Goal: Navigation & Orientation: Find specific page/section

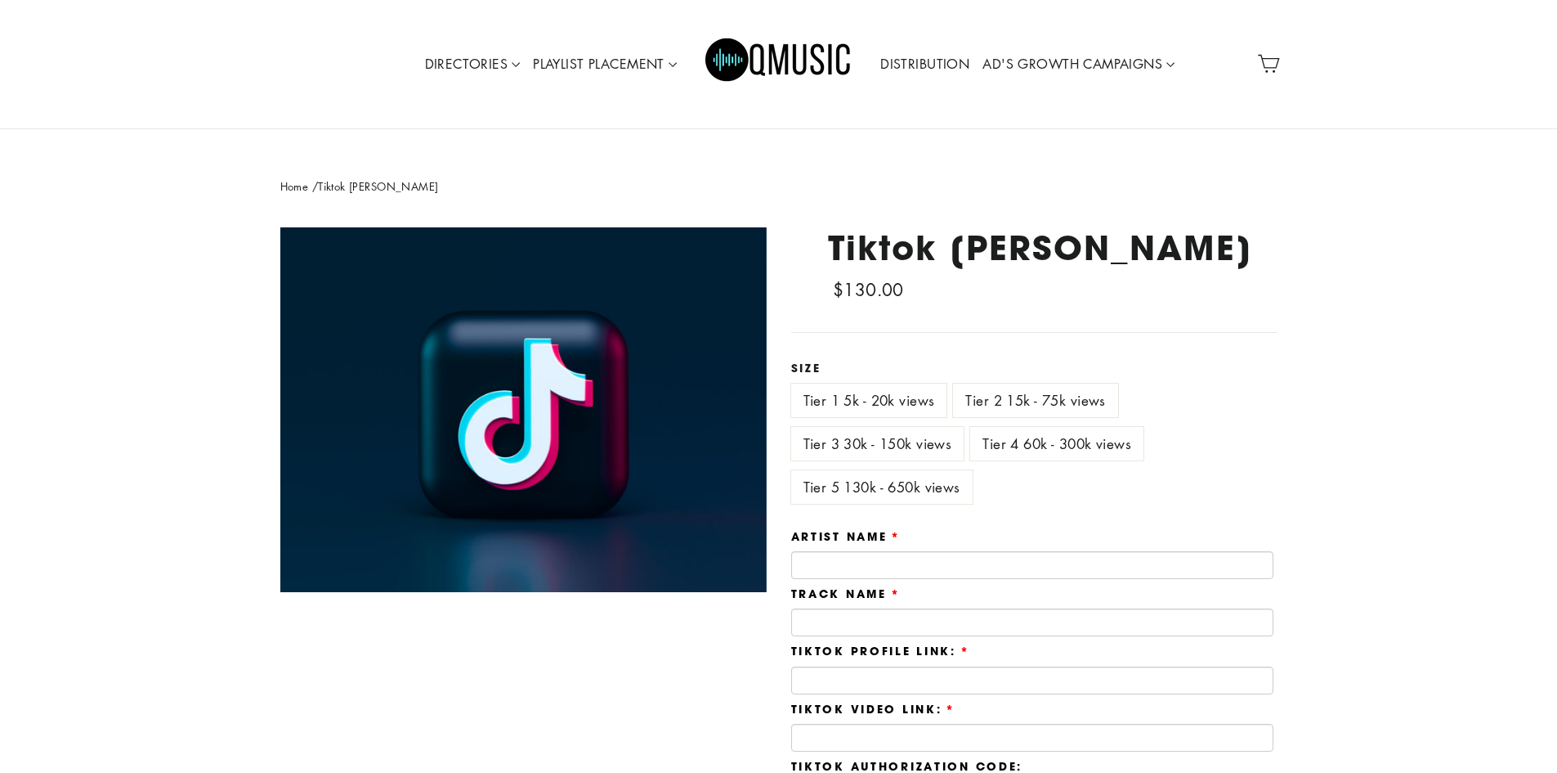
click at [828, 49] on img "Primary" at bounding box center [778, 64] width 147 height 74
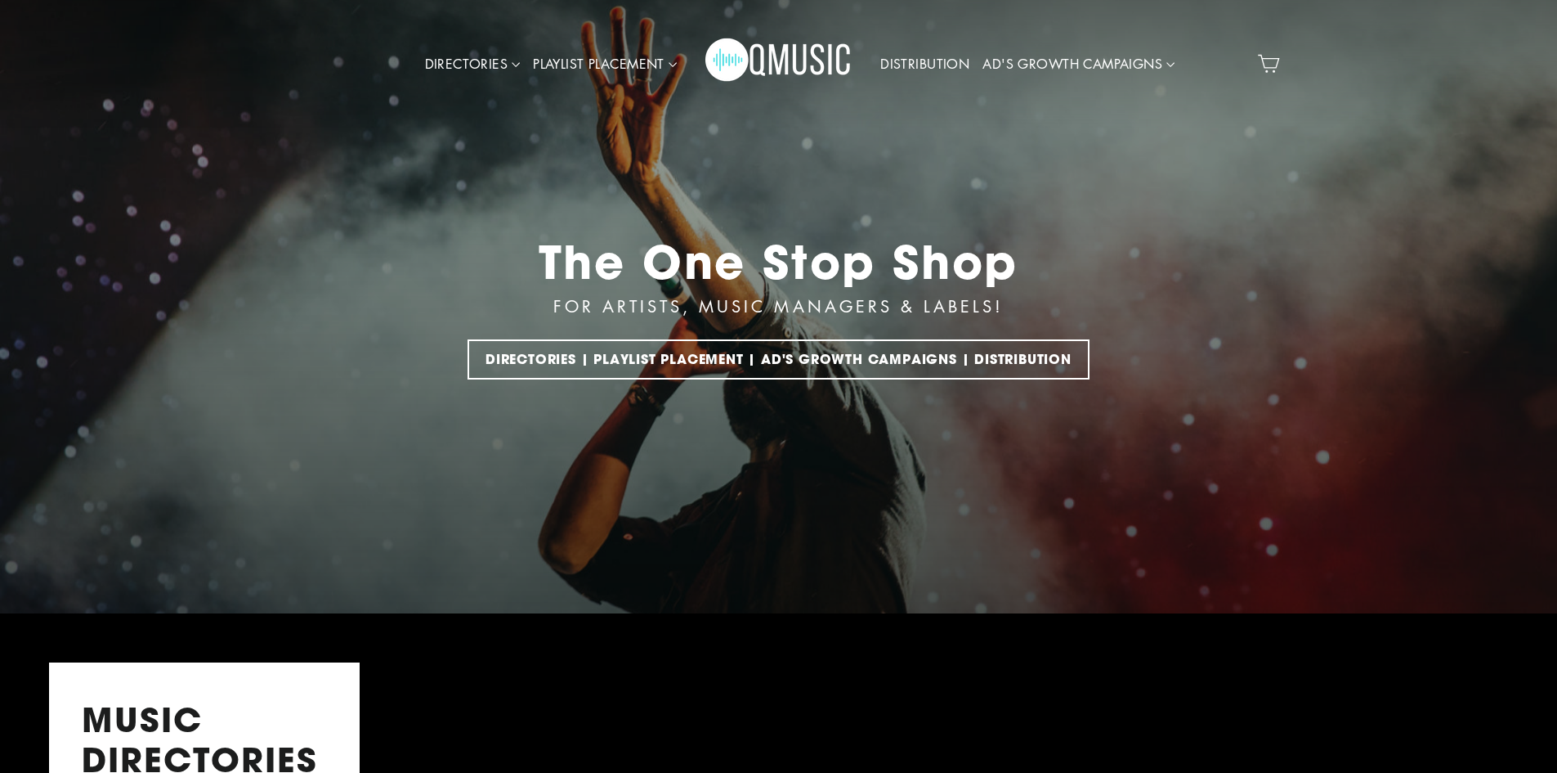
click at [894, 67] on link "DISTRIBUTION" at bounding box center [925, 65] width 102 height 38
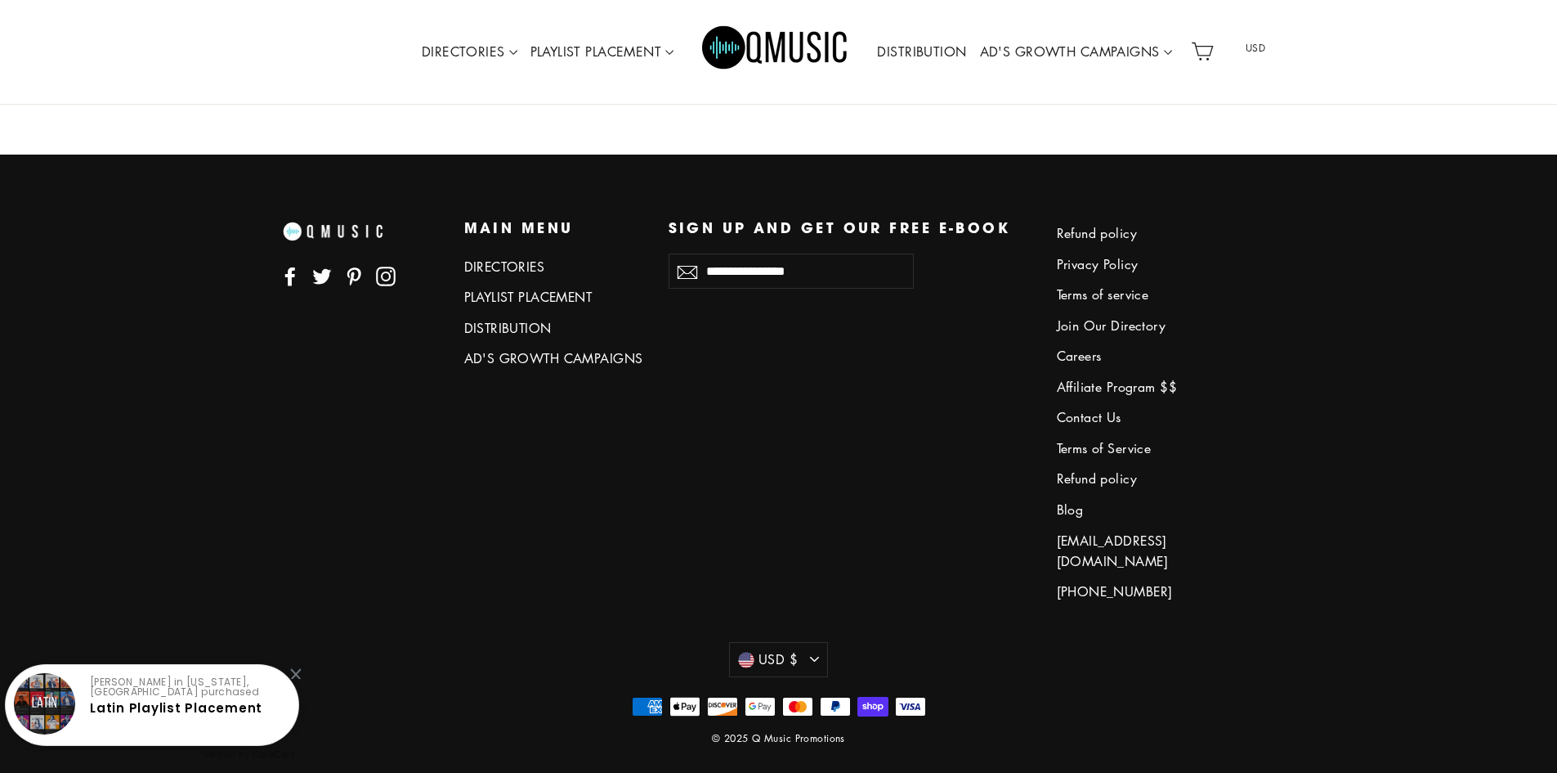
scroll to position [4680, 0]
